Goal: Communication & Community: Answer question/provide support

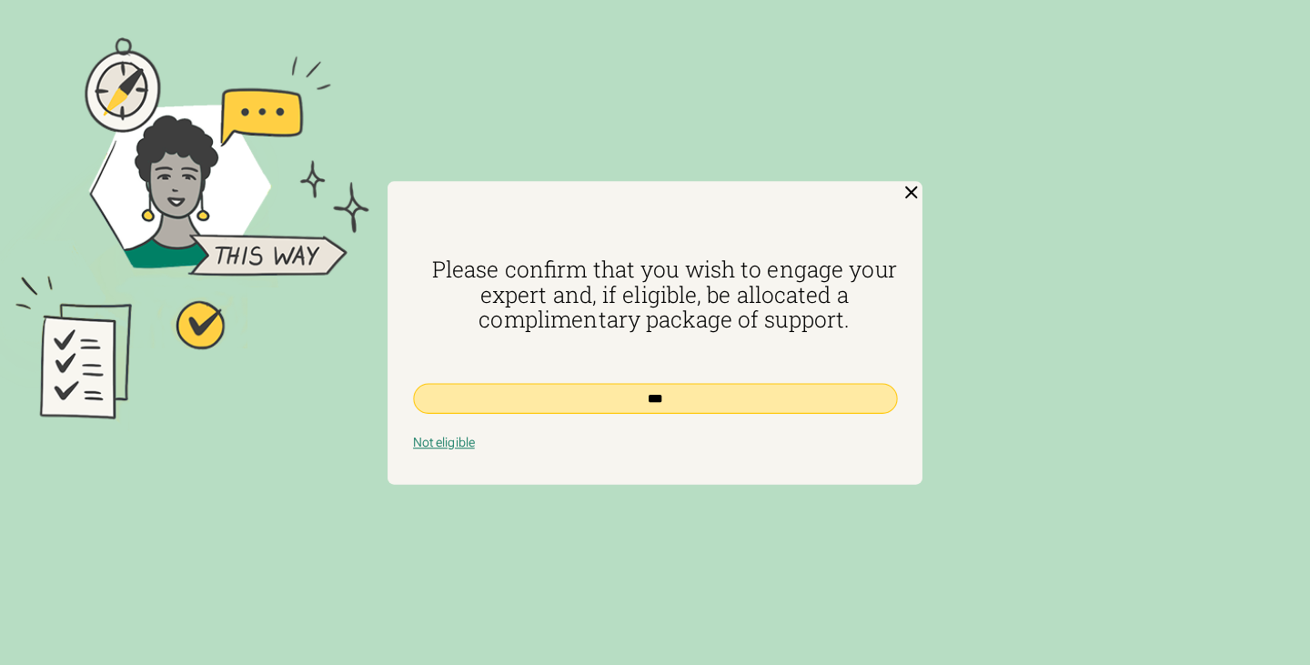
click at [809, 393] on input "***" at bounding box center [655, 398] width 484 height 30
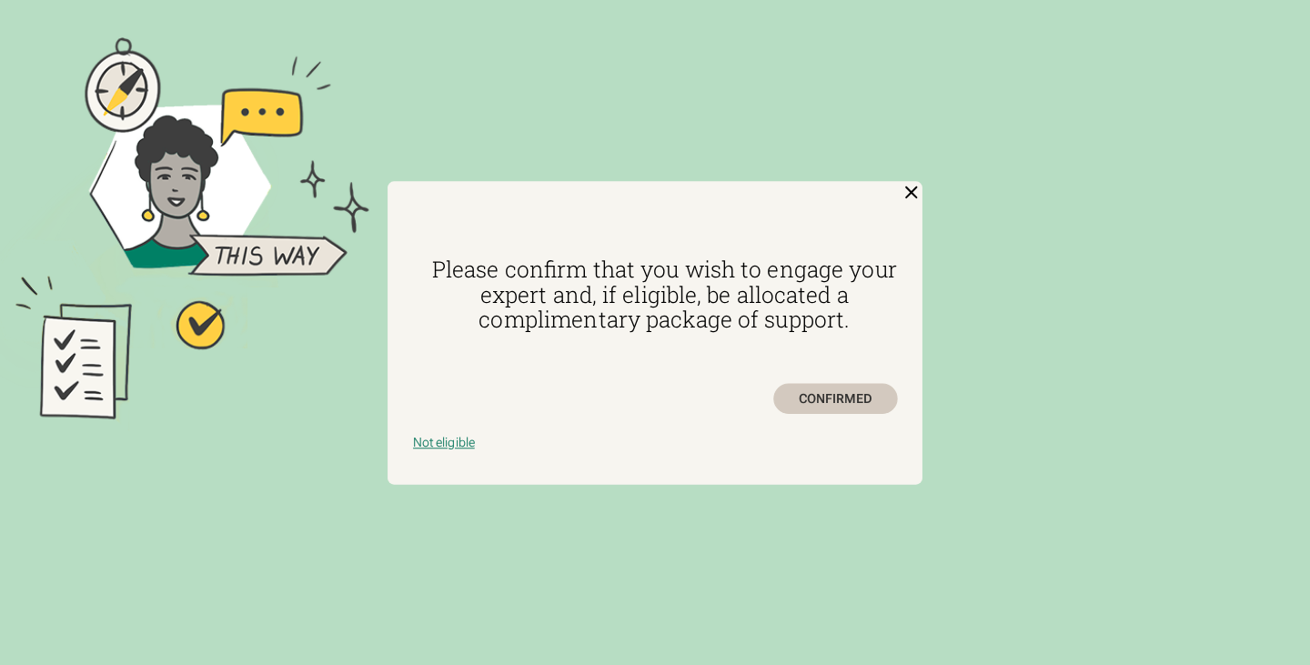
click at [820, 398] on div "CONFIRMED" at bounding box center [835, 398] width 124 height 30
click at [910, 188] on img at bounding box center [912, 192] width 22 height 22
